Goal: Use online tool/utility: Utilize a website feature to perform a specific function

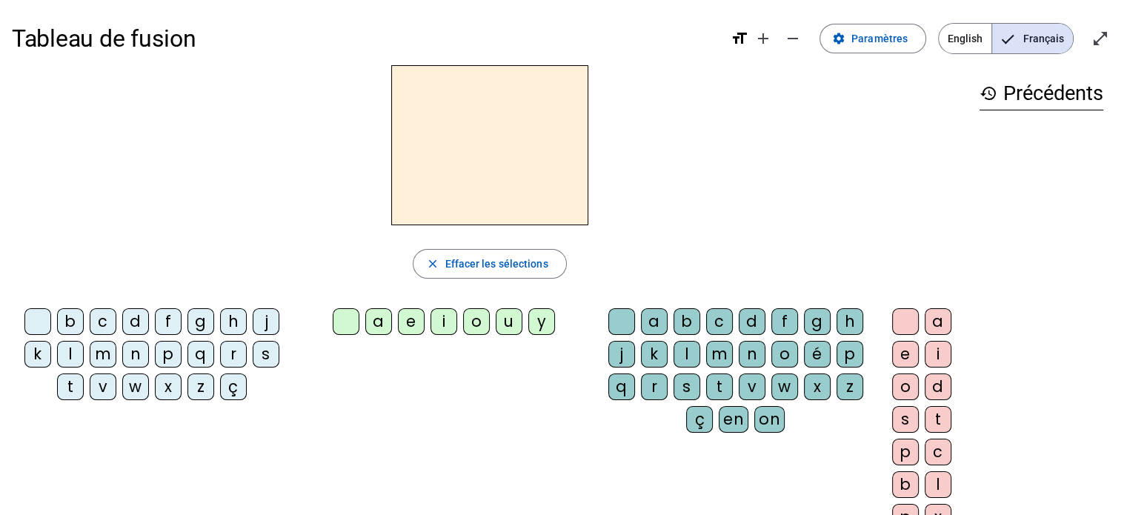
click at [273, 355] on div "s" at bounding box center [266, 354] width 27 height 27
click at [448, 319] on div "i" at bounding box center [444, 321] width 27 height 27
click at [691, 347] on div "l" at bounding box center [687, 354] width 27 height 27
click at [908, 388] on div "o" at bounding box center [905, 387] width 27 height 27
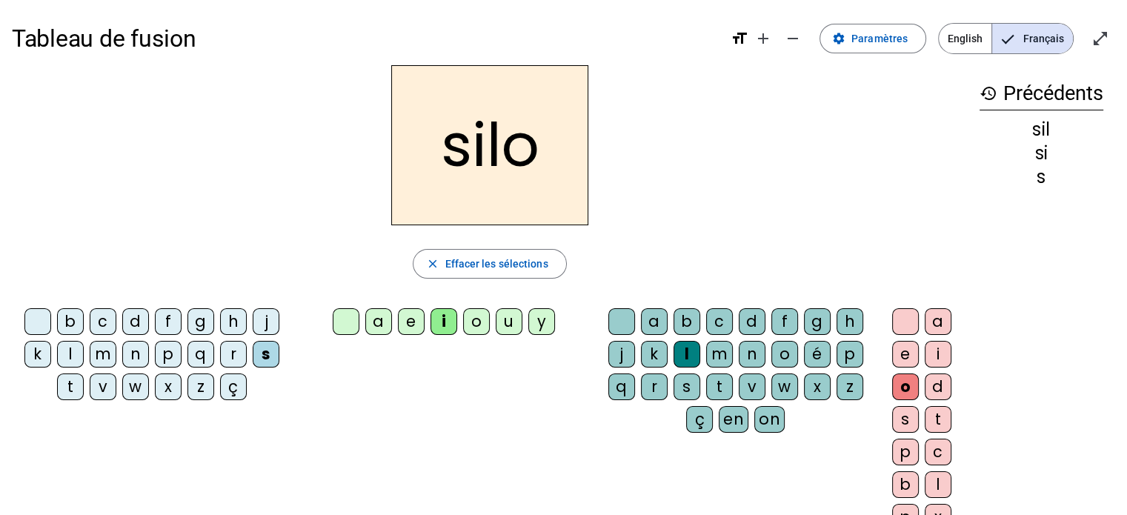
click at [909, 370] on letter-bubble "e" at bounding box center [908, 357] width 33 height 33
click at [905, 387] on div "o" at bounding box center [905, 387] width 27 height 27
click at [897, 322] on div at bounding box center [905, 321] width 27 height 27
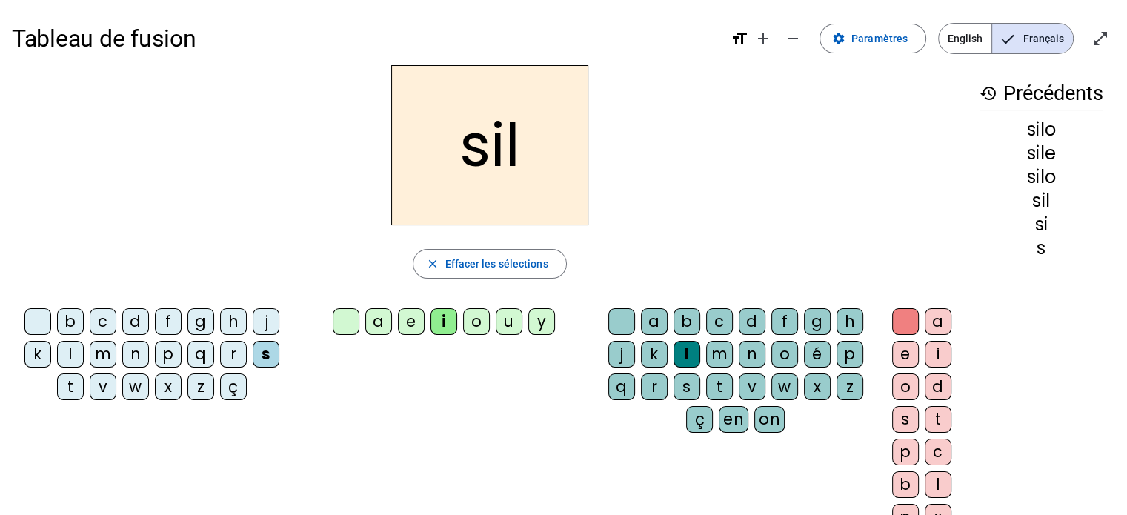
click at [617, 313] on div at bounding box center [621, 321] width 27 height 27
drag, startPoint x: 376, startPoint y: 325, endPoint x: 309, endPoint y: 233, distance: 113.6
click at [309, 233] on div "si close Effacer les sélections b c d f g h j k l m n p q r s t v w x z ç a e i…" at bounding box center [490, 303] width 956 height 477
click at [376, 319] on div "a" at bounding box center [378, 321] width 27 height 27
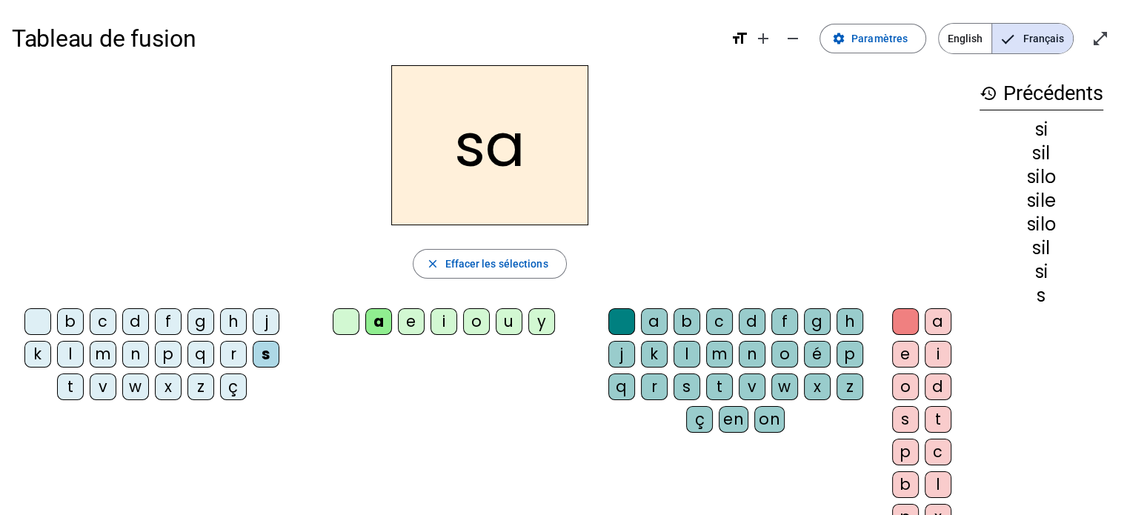
click at [510, 311] on div "u" at bounding box center [509, 321] width 27 height 27
click at [71, 385] on div "t" at bounding box center [70, 387] width 27 height 27
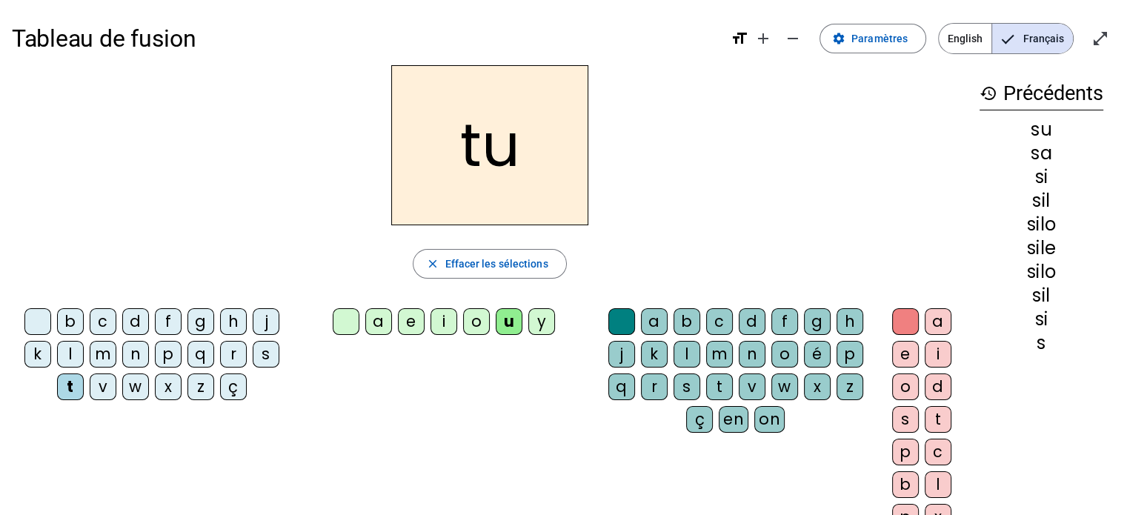
click at [139, 322] on div "d" at bounding box center [135, 321] width 27 height 27
click at [419, 319] on div "e" at bounding box center [411, 321] width 27 height 27
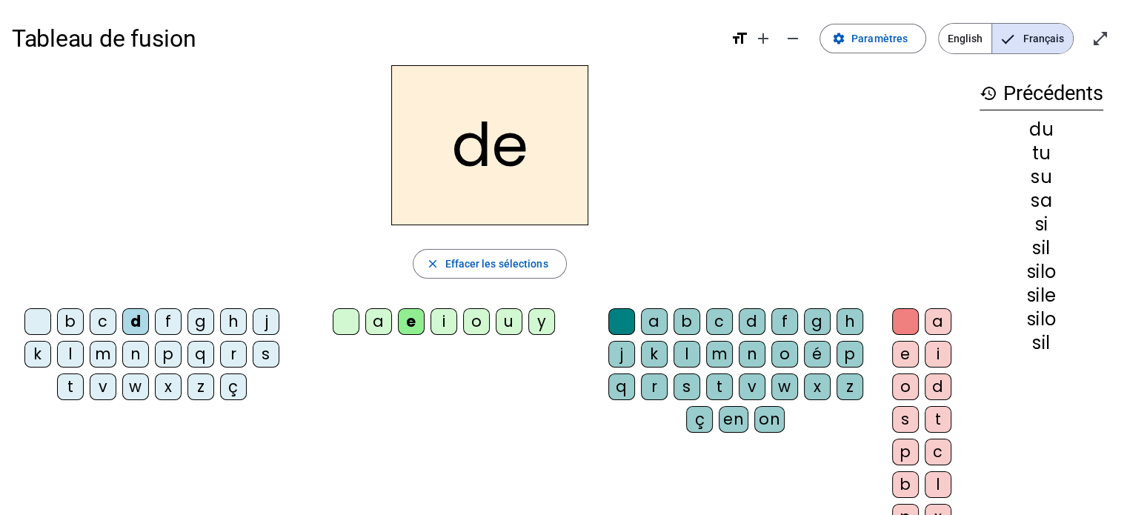
click at [107, 350] on div "m" at bounding box center [103, 354] width 27 height 27
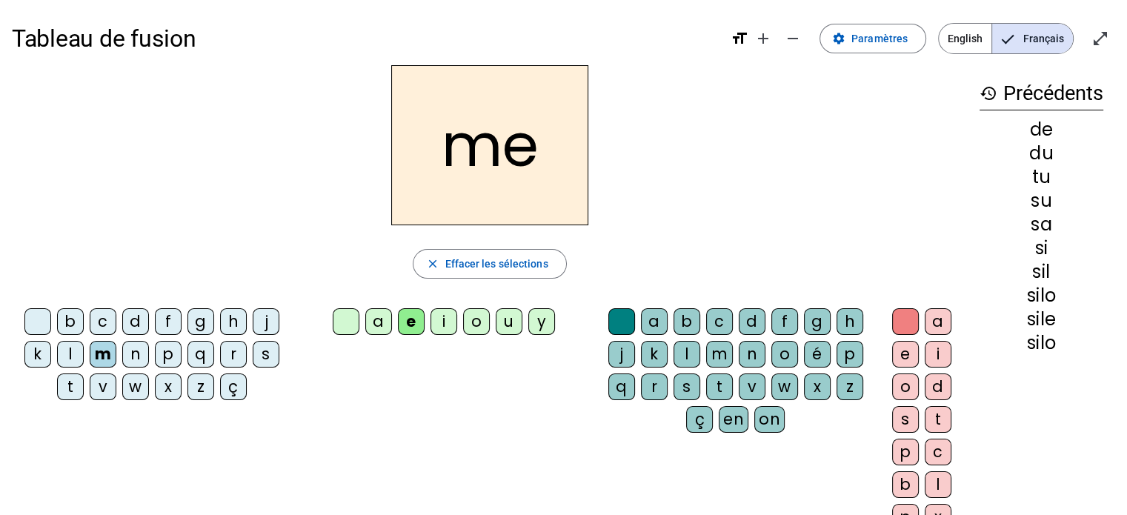
click at [59, 387] on div "t" at bounding box center [70, 387] width 27 height 27
click at [267, 313] on div "j" at bounding box center [266, 321] width 27 height 27
